Goal: Find specific page/section

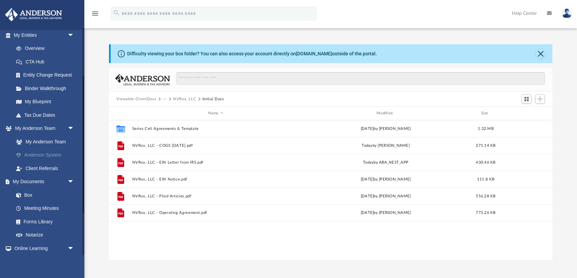
scroll to position [83, 0]
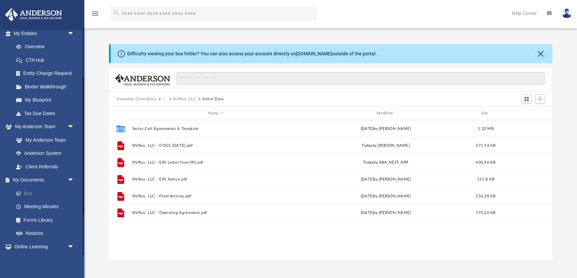
click at [28, 192] on link "Box" at bounding box center [46, 193] width 75 height 13
click at [539, 53] on button "Close" at bounding box center [540, 53] width 9 height 9
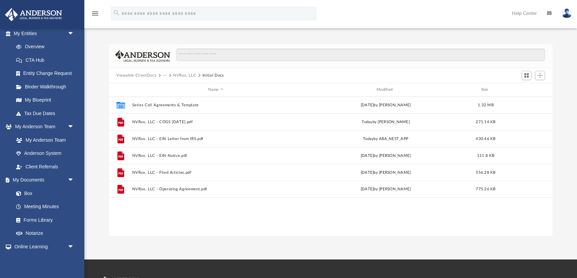
click at [179, 74] on button "NVRox, LLC" at bounding box center [184, 76] width 23 height 6
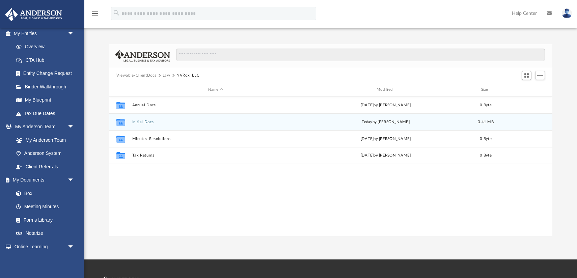
click at [140, 124] on div "Collaborated Folder Initial Docs [DATE] by [PERSON_NAME] 3.41 MB" at bounding box center [330, 121] width 443 height 17
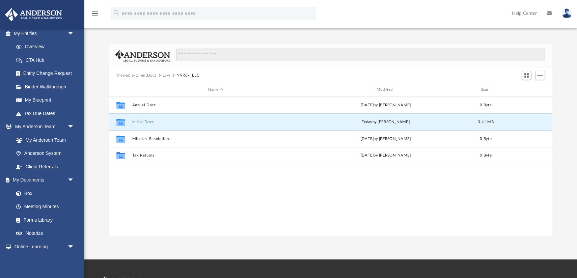
click at [137, 120] on button "Initial Docs" at bounding box center [215, 122] width 167 height 4
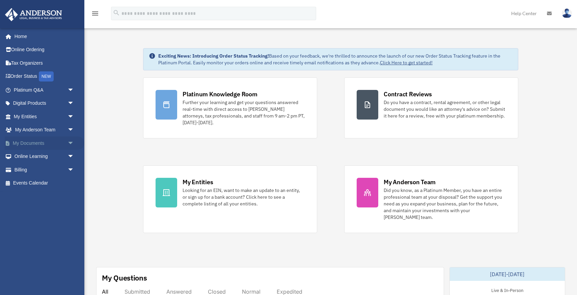
click at [31, 143] on link "My Documents arrow_drop_down" at bounding box center [45, 143] width 80 height 13
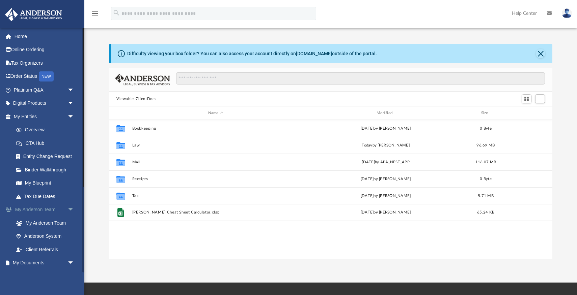
scroll to position [153, 443]
click at [40, 262] on link "My Documents arrow_drop_down" at bounding box center [45, 263] width 80 height 13
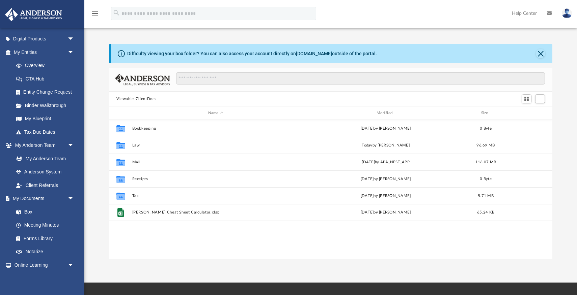
scroll to position [66, 0]
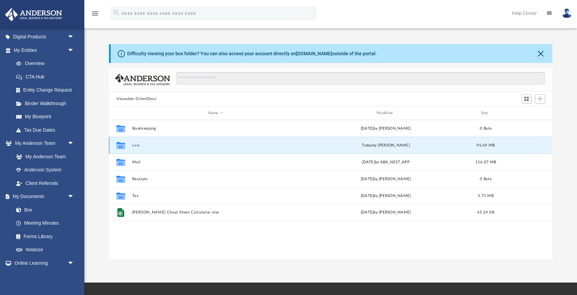
click at [137, 145] on button "Law" at bounding box center [215, 145] width 167 height 4
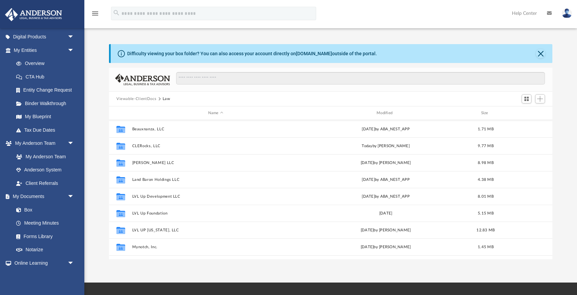
scroll to position [130, 0]
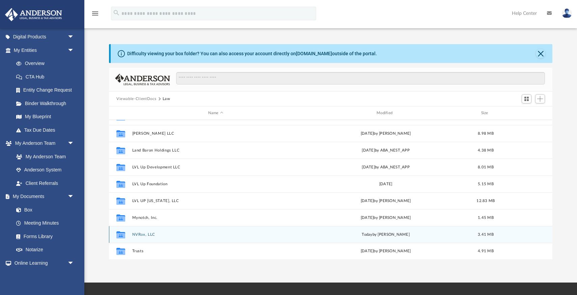
click at [141, 235] on button "NVRox, LLC" at bounding box center [215, 235] width 167 height 4
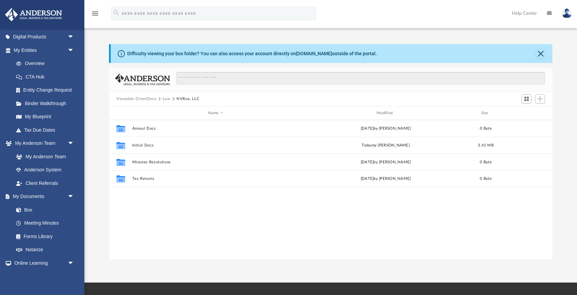
scroll to position [0, 0]
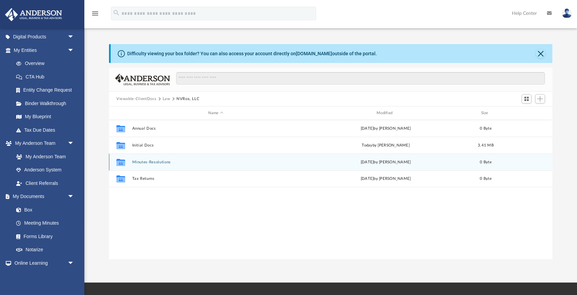
click at [141, 161] on button "Minutes-Resolutions" at bounding box center [215, 162] width 167 height 4
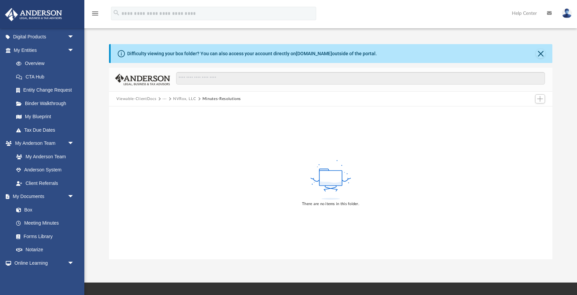
click at [186, 97] on button "NVRox, LLC" at bounding box center [184, 99] width 23 height 6
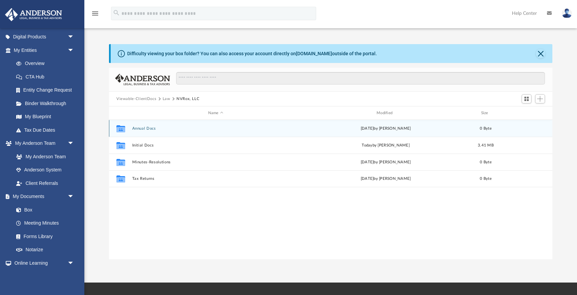
scroll to position [153, 443]
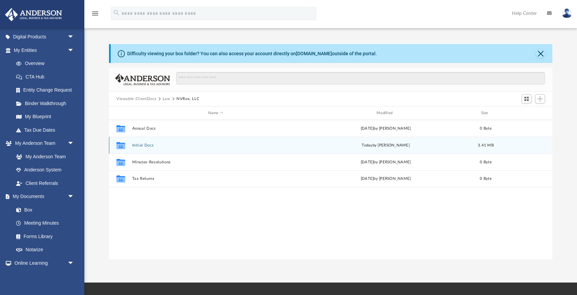
click at [145, 145] on button "Initial Docs" at bounding box center [215, 145] width 167 height 4
